Goal: Ask a question

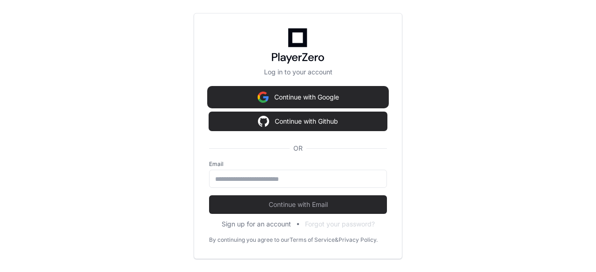
click at [301, 99] on button "Continue with Google" at bounding box center [298, 97] width 178 height 19
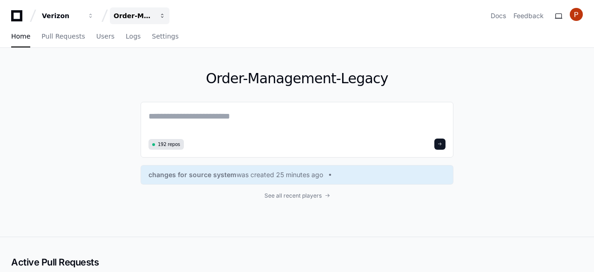
click at [82, 13] on div "Order-Management-Legacy" at bounding box center [62, 15] width 40 height 9
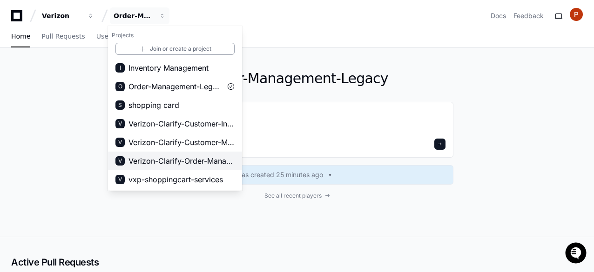
click at [184, 163] on span "Verizon-Clarify-Order-Management" at bounding box center [181, 160] width 106 height 11
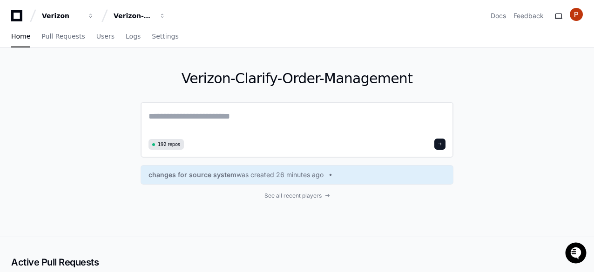
click at [159, 110] on textarea at bounding box center [296, 123] width 297 height 26
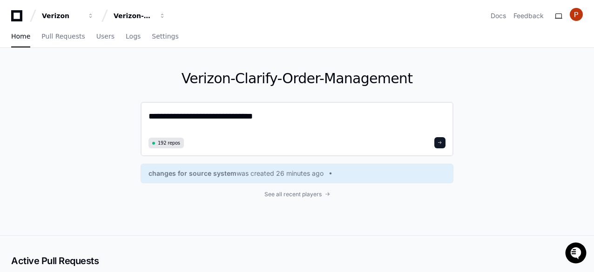
paste textarea "**********"
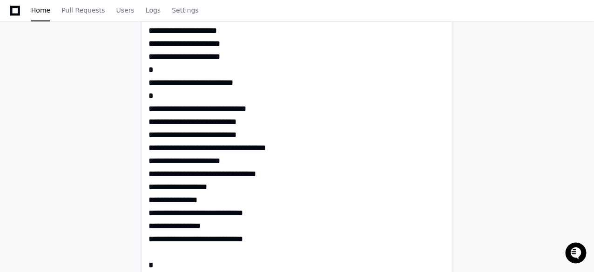
scroll to position [1117, 0]
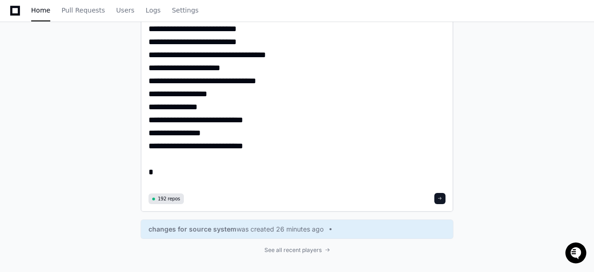
type textarea "**********"
click at [444, 198] on button at bounding box center [439, 198] width 11 height 11
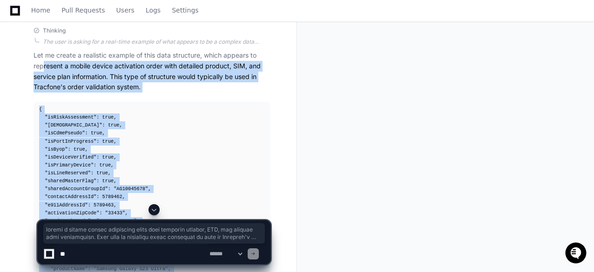
scroll to position [1010, 0]
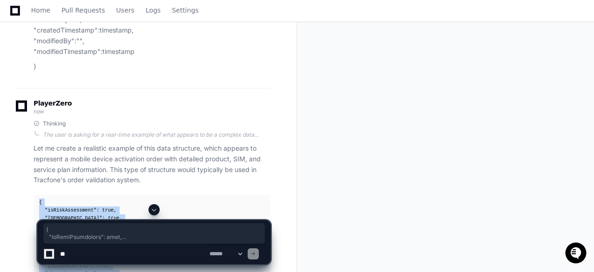
drag, startPoint x: 47, startPoint y: 150, endPoint x: 31, endPoint y: 203, distance: 55.2
copy div "{ "isRiskAssessment" : true , "isRefurbished" : true , "isCdmePseudo" : true , …"
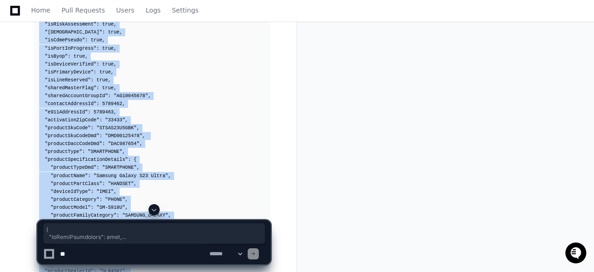
scroll to position [1336, 0]
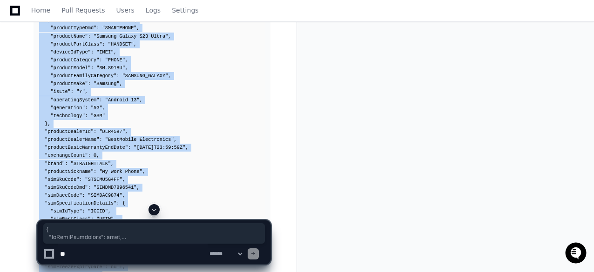
click at [192, 105] on div "{ "isRiskAssessment" : true , "isRefurbished" : true , "isCdmePseudo" : true , …" at bounding box center [152, 243] width 226 height 741
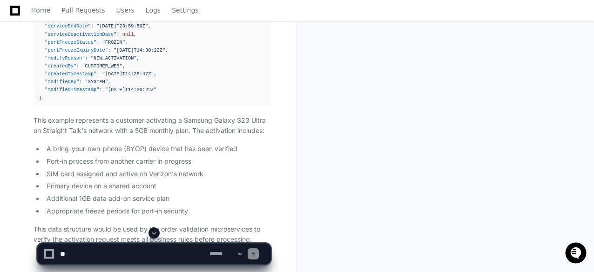
scroll to position [1894, 0]
